Goal: Information Seeking & Learning: Learn about a topic

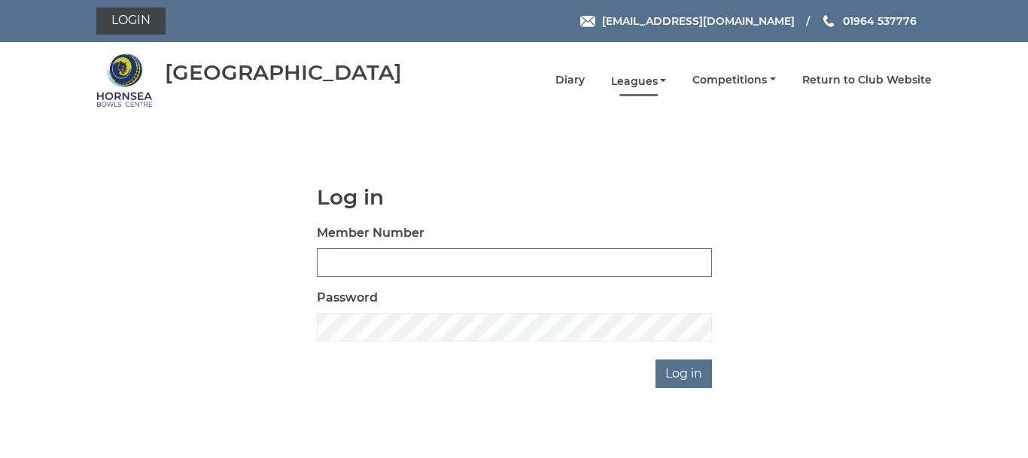
type input "0086"
click at [636, 81] on link "Leagues" at bounding box center [639, 82] width 56 height 14
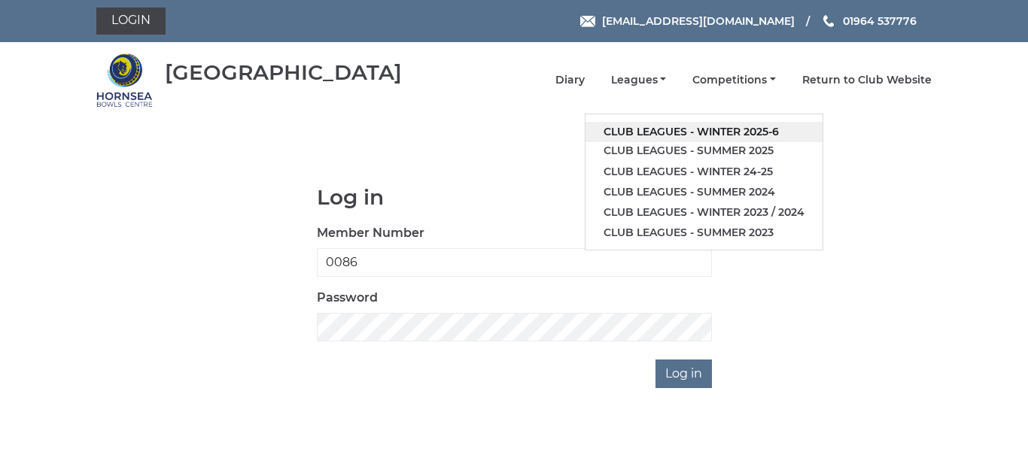
click at [664, 127] on link "Club leagues - Winter 2025-6" at bounding box center [704, 132] width 237 height 20
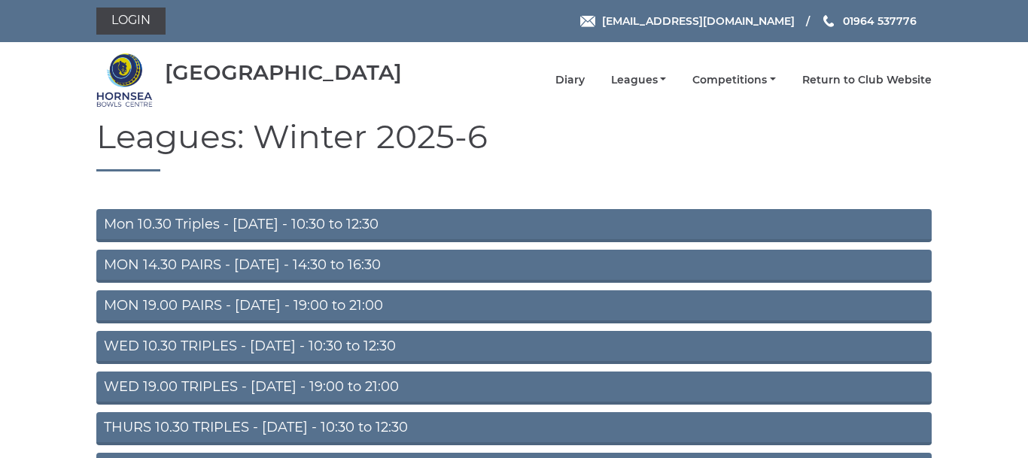
click at [356, 303] on link "MON 19.00 PAIRS - [DATE] - 19:00 to 21:00" at bounding box center [514, 307] width 836 height 33
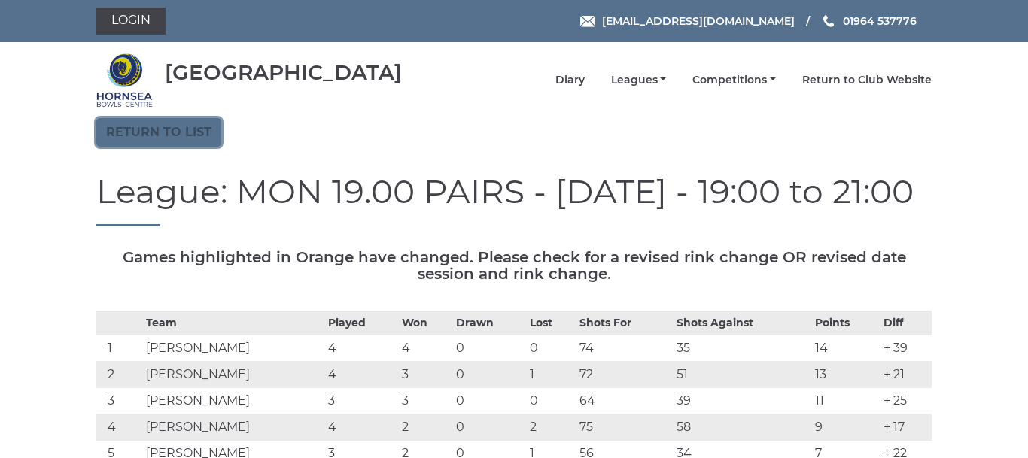
click at [190, 127] on link "Return to list" at bounding box center [158, 132] width 125 height 29
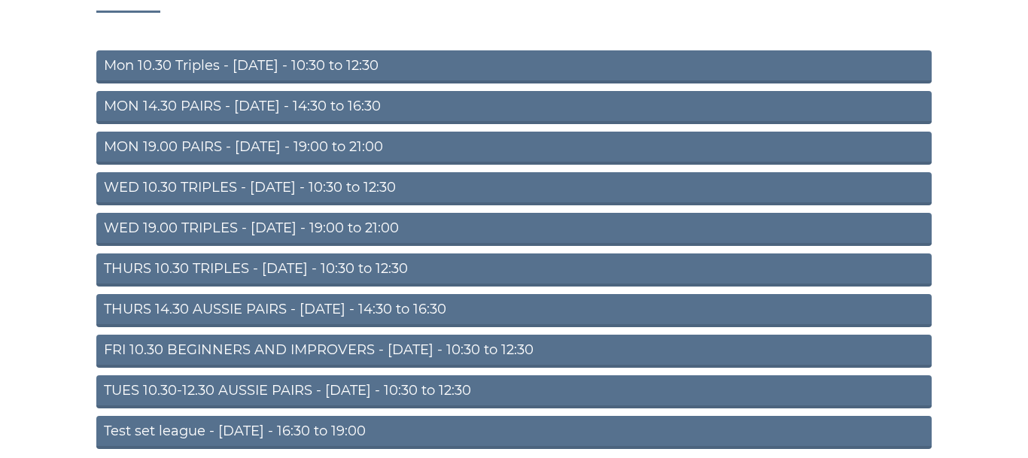
scroll to position [160, 0]
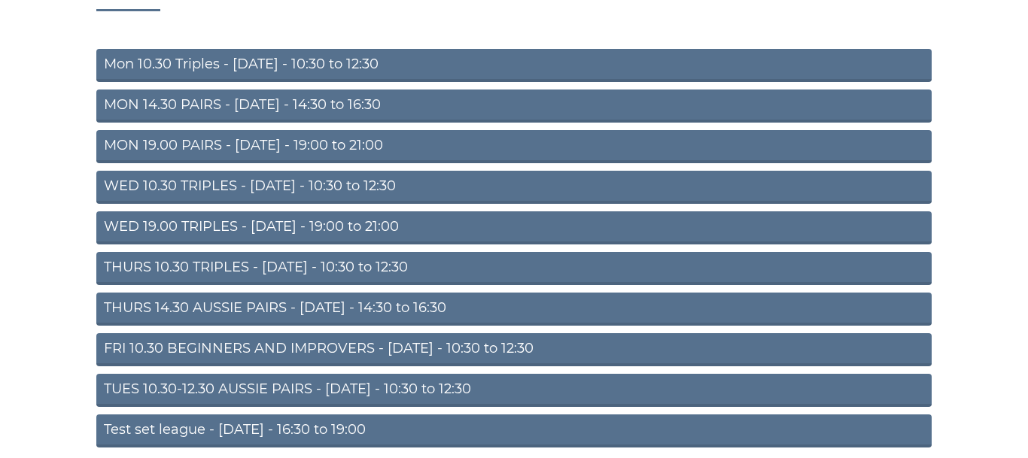
click at [379, 385] on link "TUES 10.30-12.30 AUSSIE PAIRS - Tuesday - 10:30 to 12:30" at bounding box center [514, 390] width 836 height 33
